Goal: Browse casually

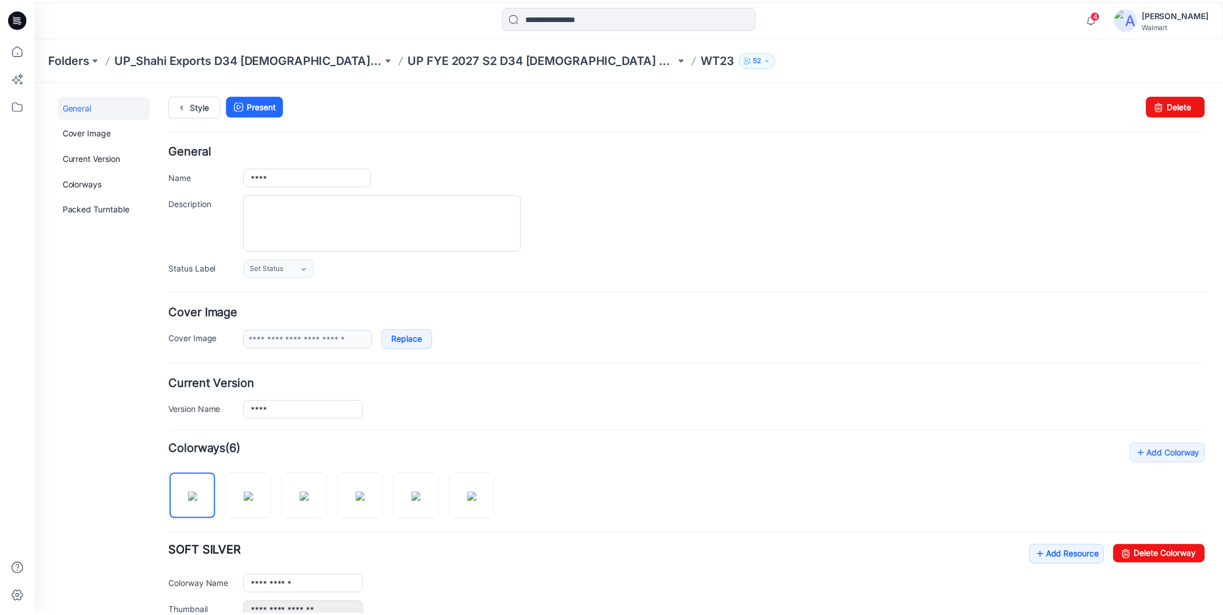
scroll to position [258, 0]
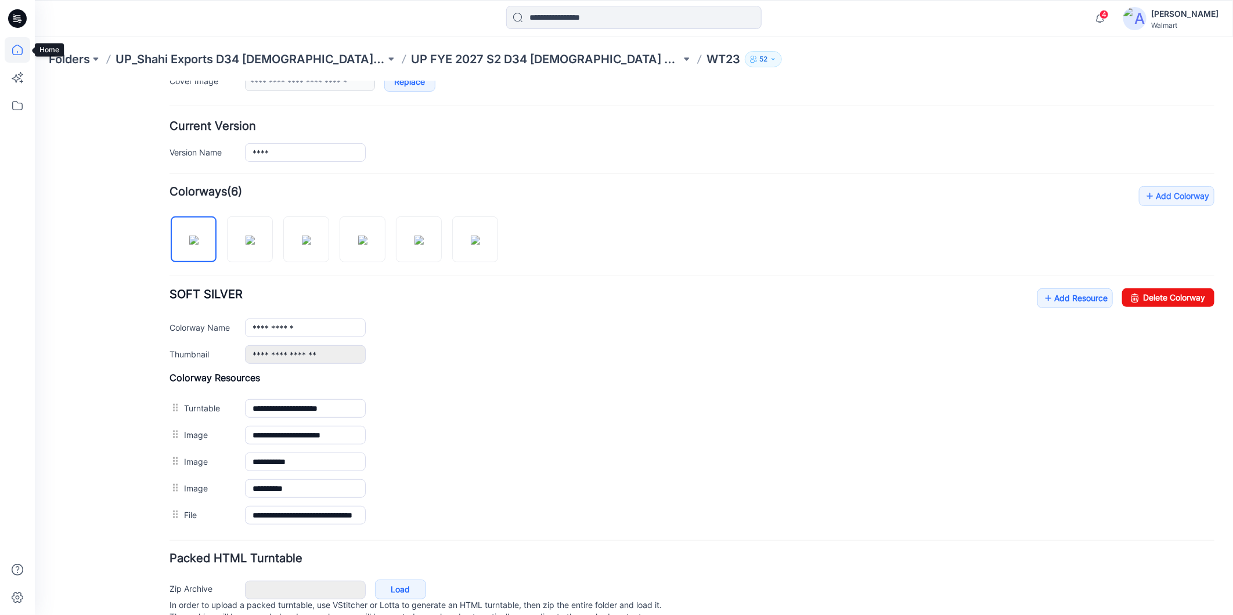
click at [21, 50] on icon at bounding box center [17, 50] width 10 height 10
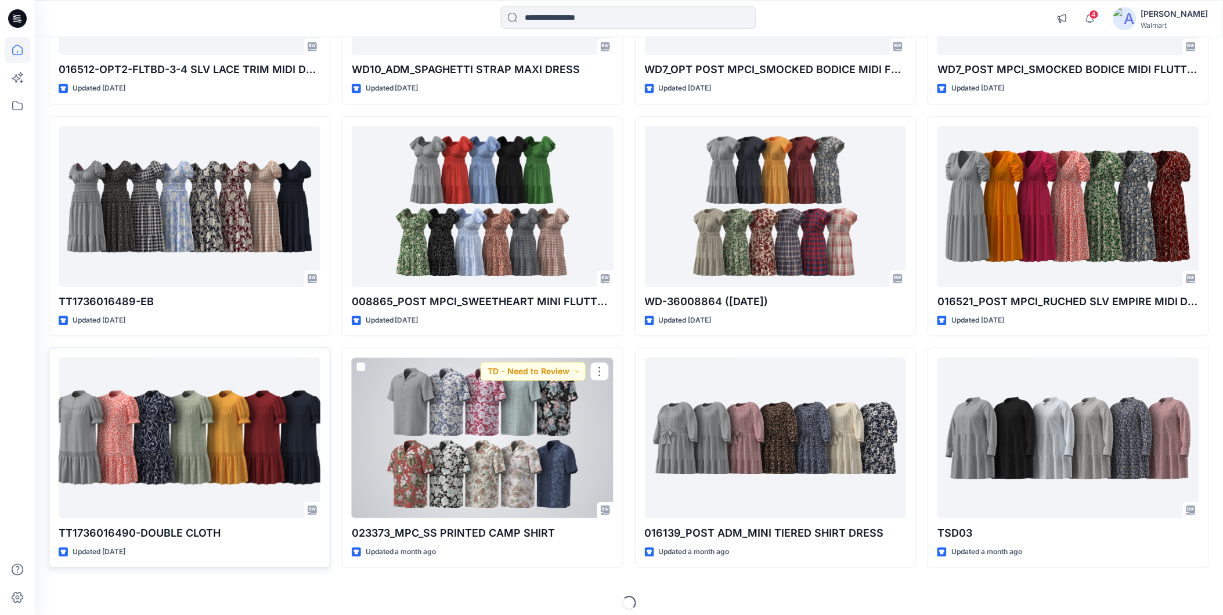
scroll to position [2375, 0]
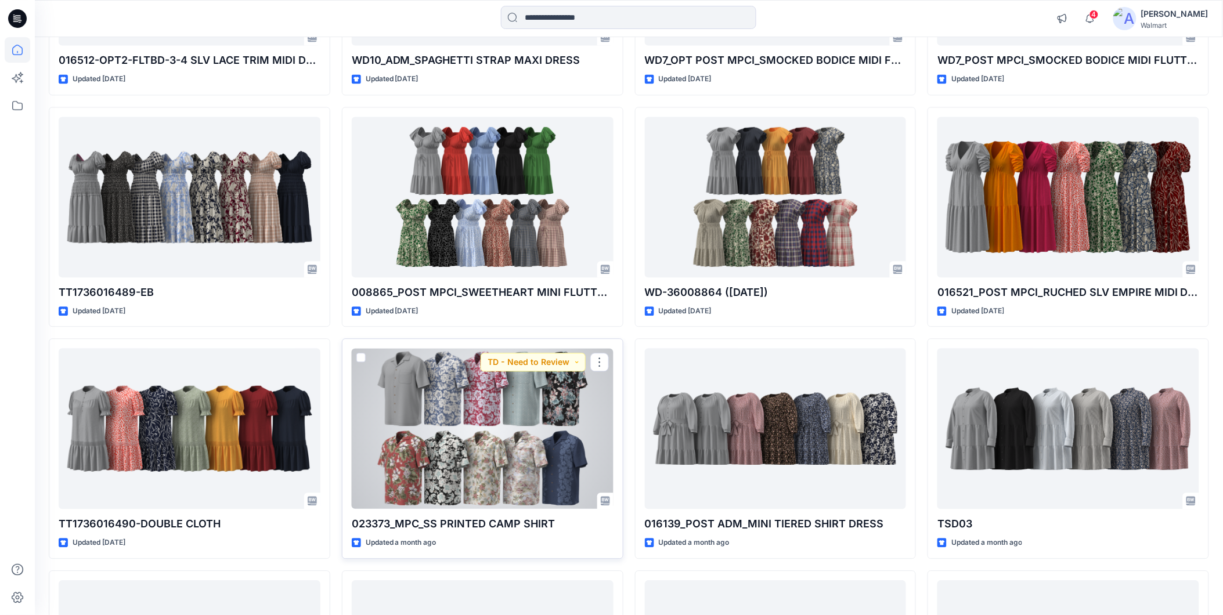
click at [390, 407] on div at bounding box center [483, 428] width 262 height 161
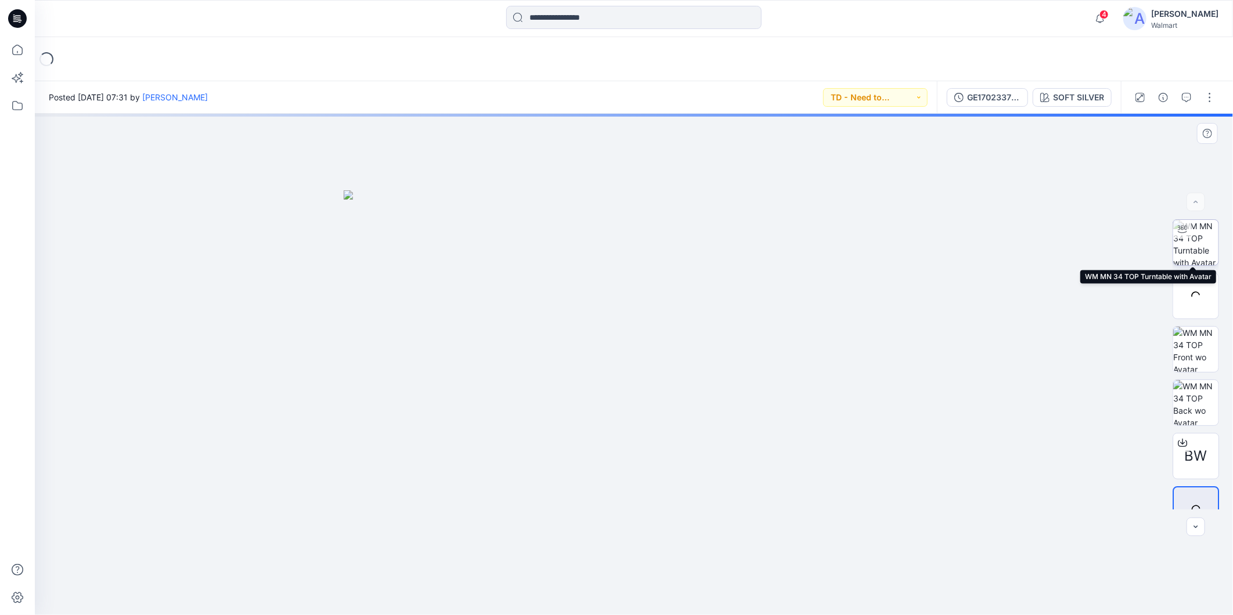
click at [1188, 250] on img at bounding box center [1195, 242] width 45 height 45
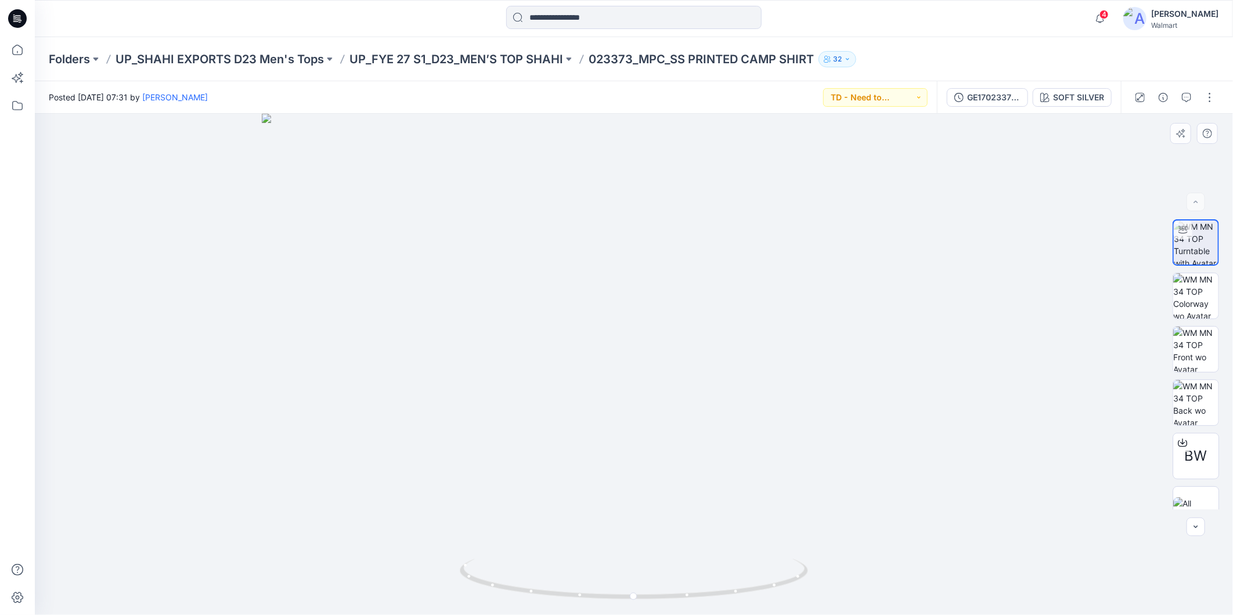
drag, startPoint x: 657, startPoint y: 341, endPoint x: 623, endPoint y: 482, distance: 145.5
click at [1194, 344] on img at bounding box center [1195, 349] width 45 height 45
click at [15, 44] on icon at bounding box center [18, 50] width 26 height 26
